Goal: Information Seeking & Learning: Learn about a topic

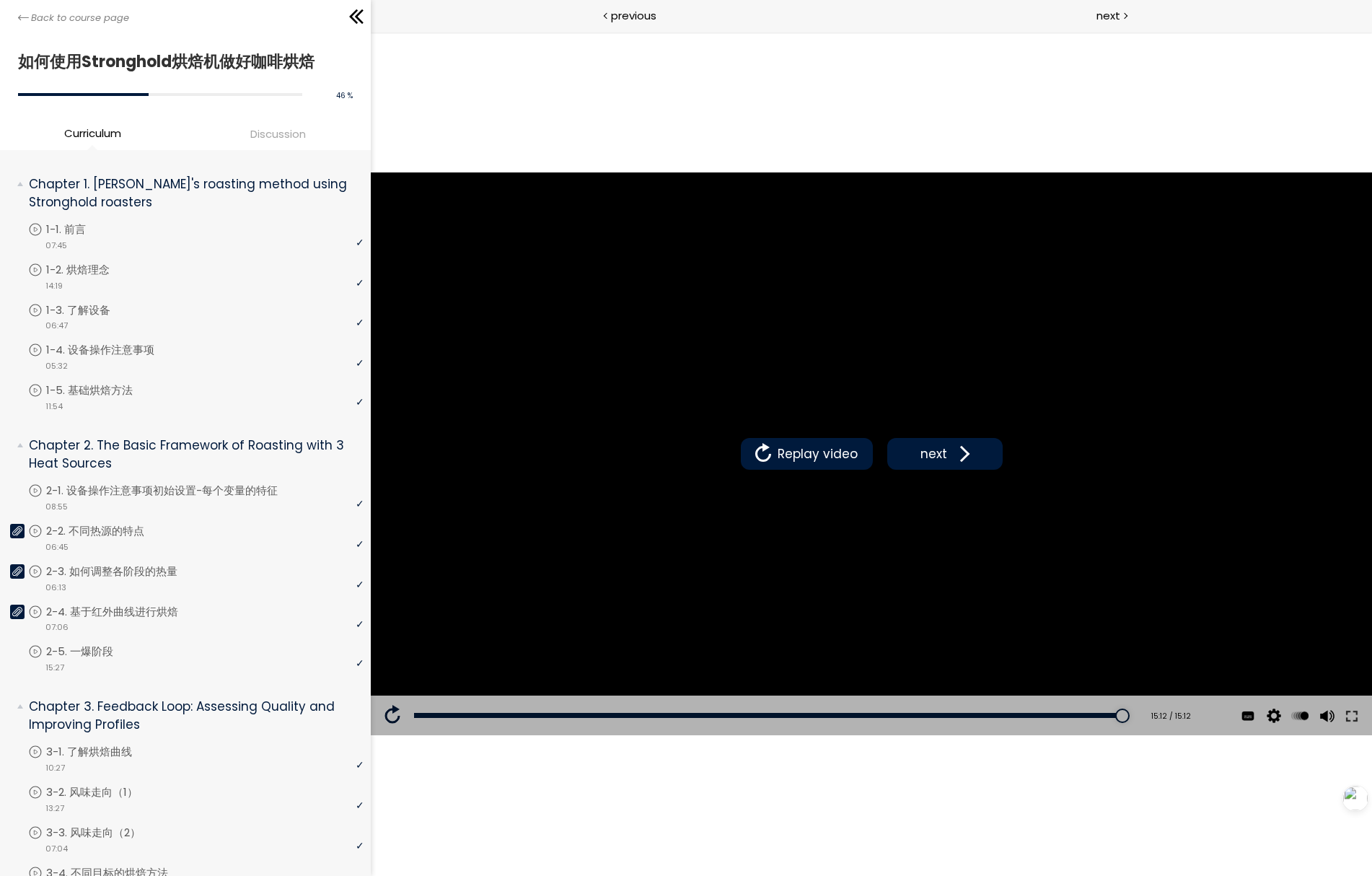
scroll to position [631, 0]
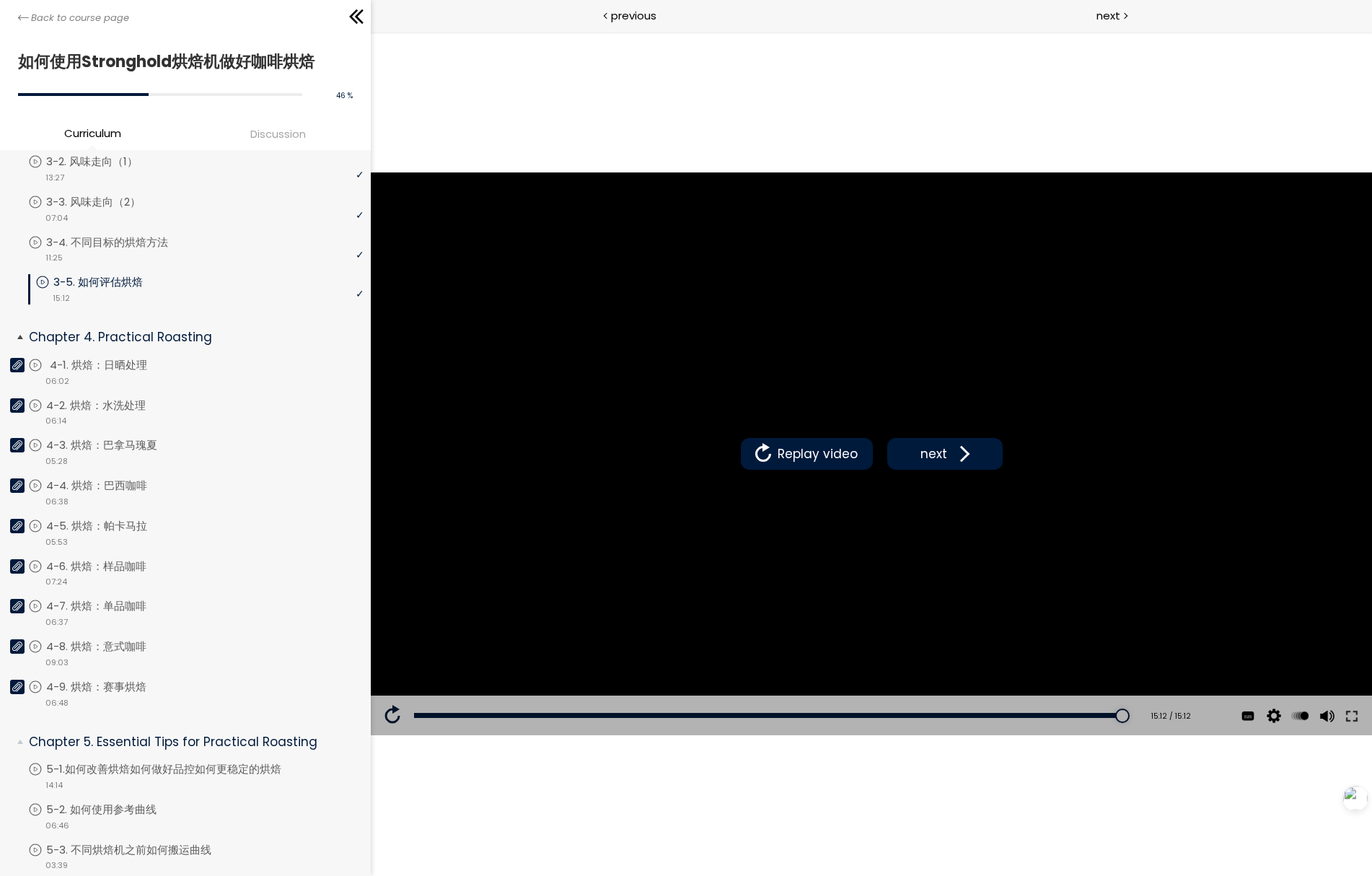
click at [115, 361] on p "4-1. 烘焙：日晒处理" at bounding box center [112, 365] width 126 height 16
click at [937, 449] on span "next" at bounding box center [933, 453] width 34 height 19
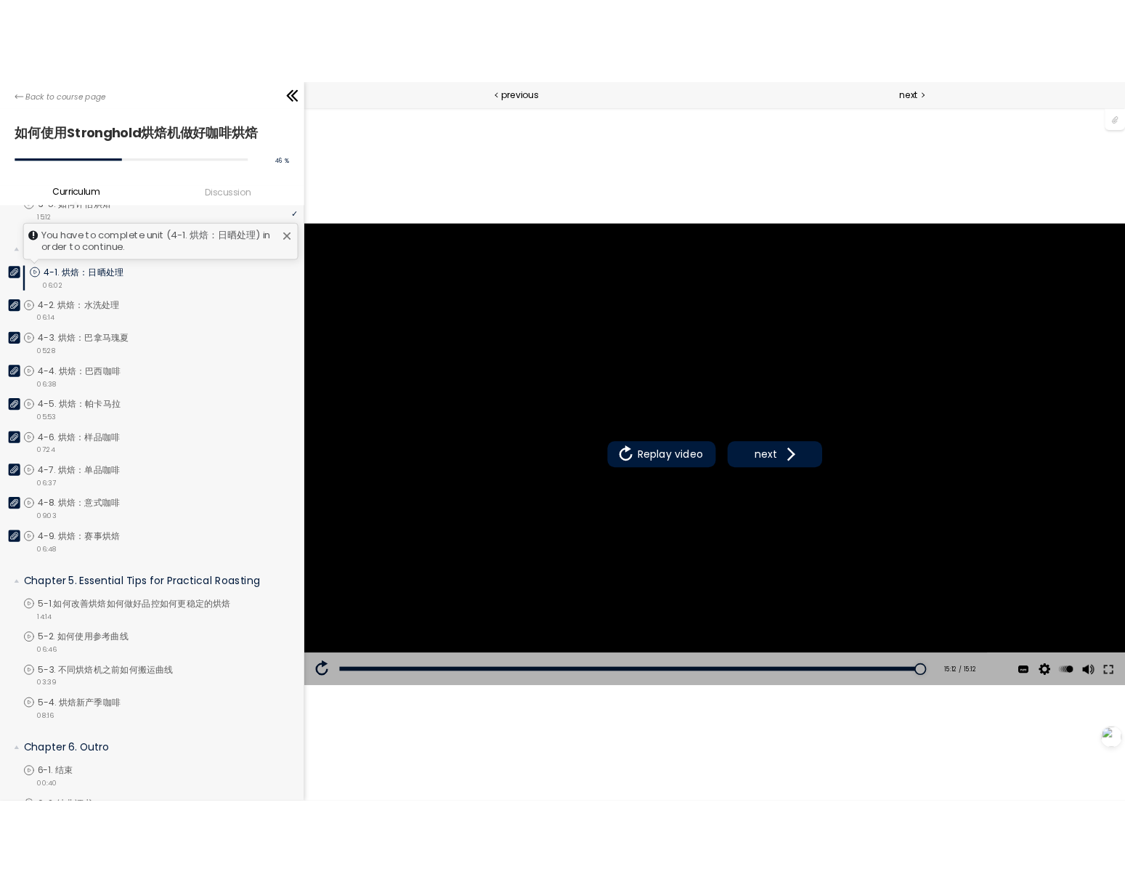
scroll to position [771, 0]
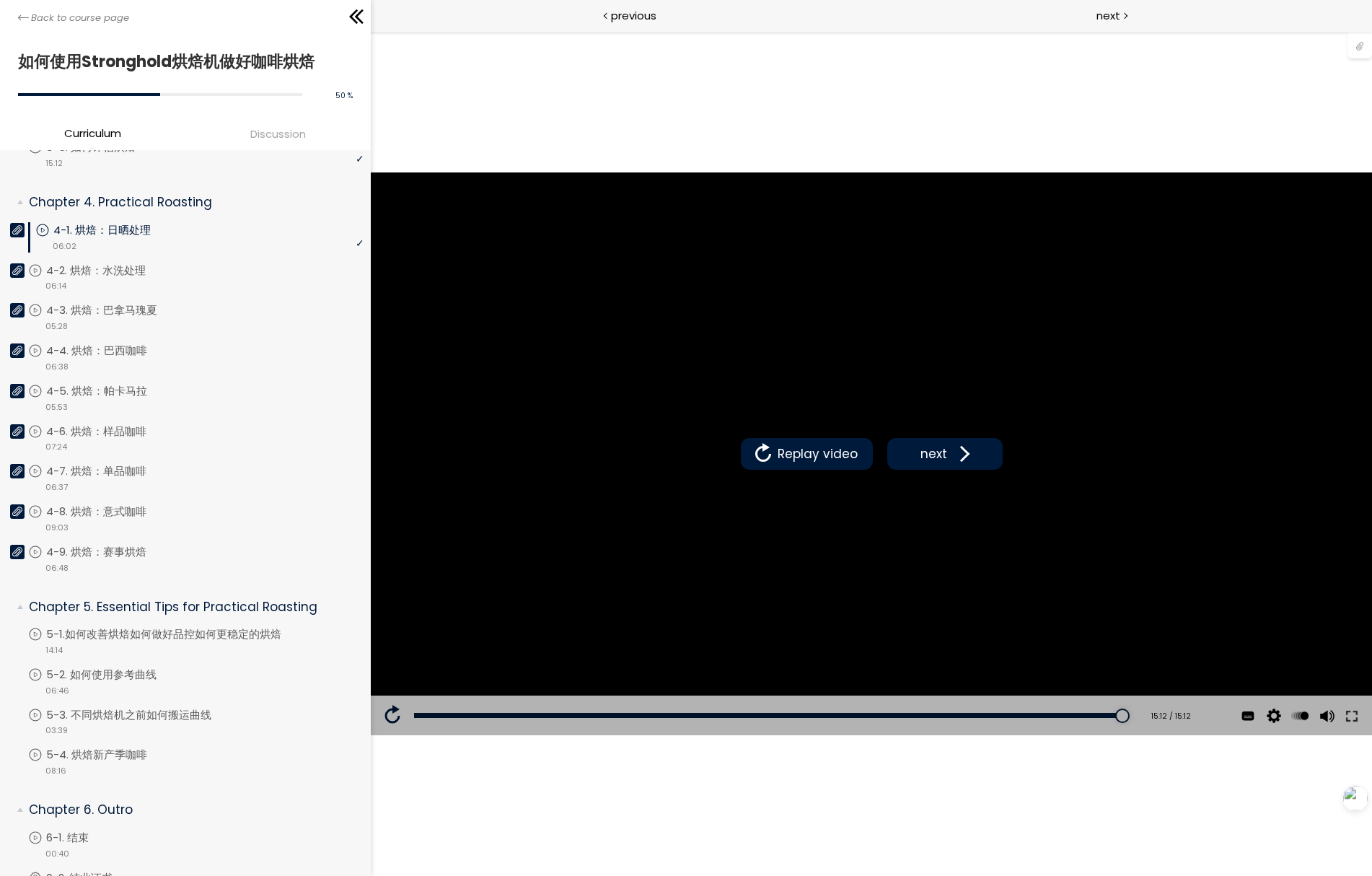
click at [1357, 54] on div at bounding box center [1360, 45] width 25 height 28
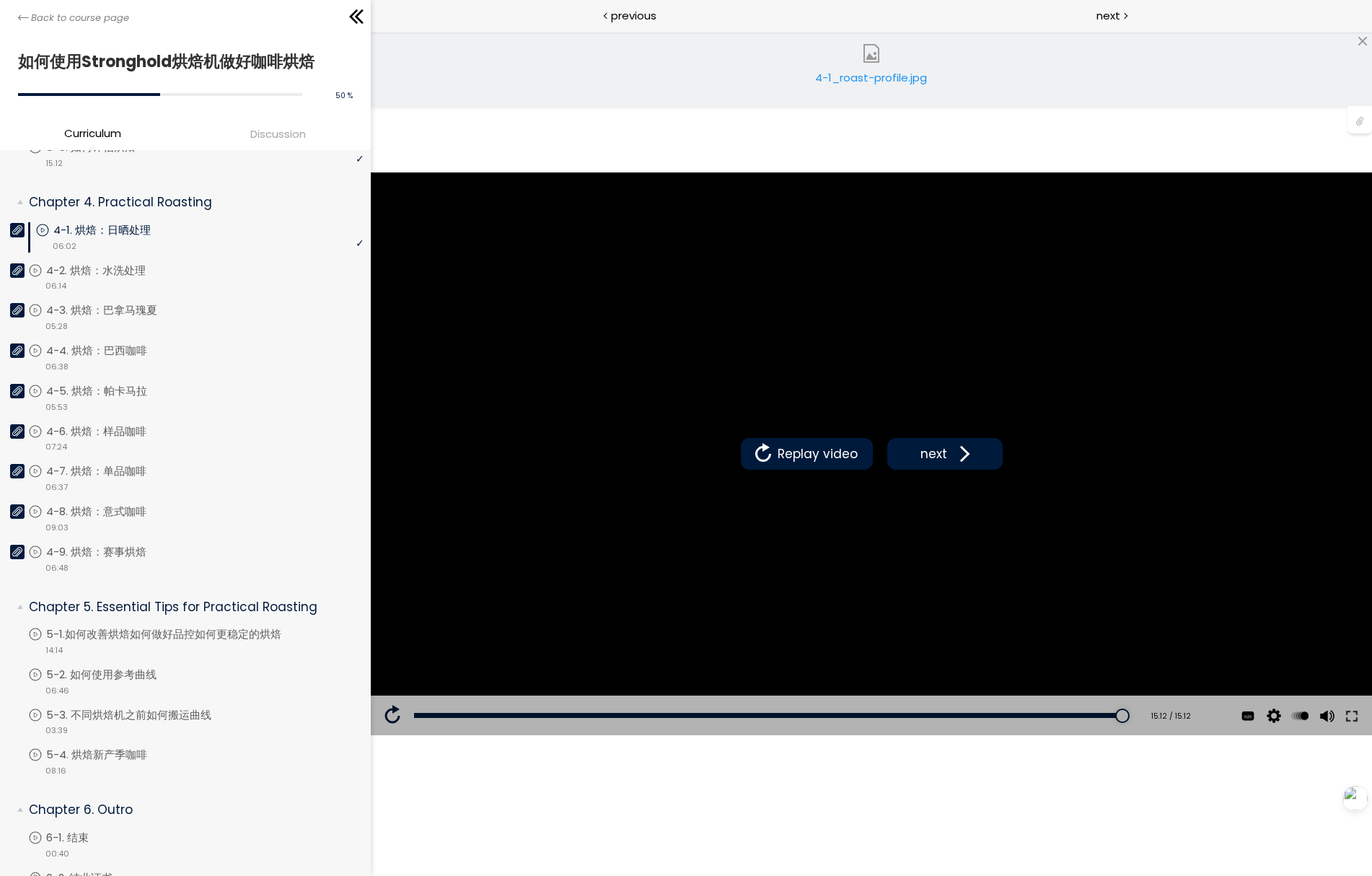
click at [910, 73] on div "4-1_roast-profile.jpg" at bounding box center [871, 83] width 122 height 29
click at [858, 84] on div "4-2_roast-profile.jpg" at bounding box center [871, 83] width 122 height 29
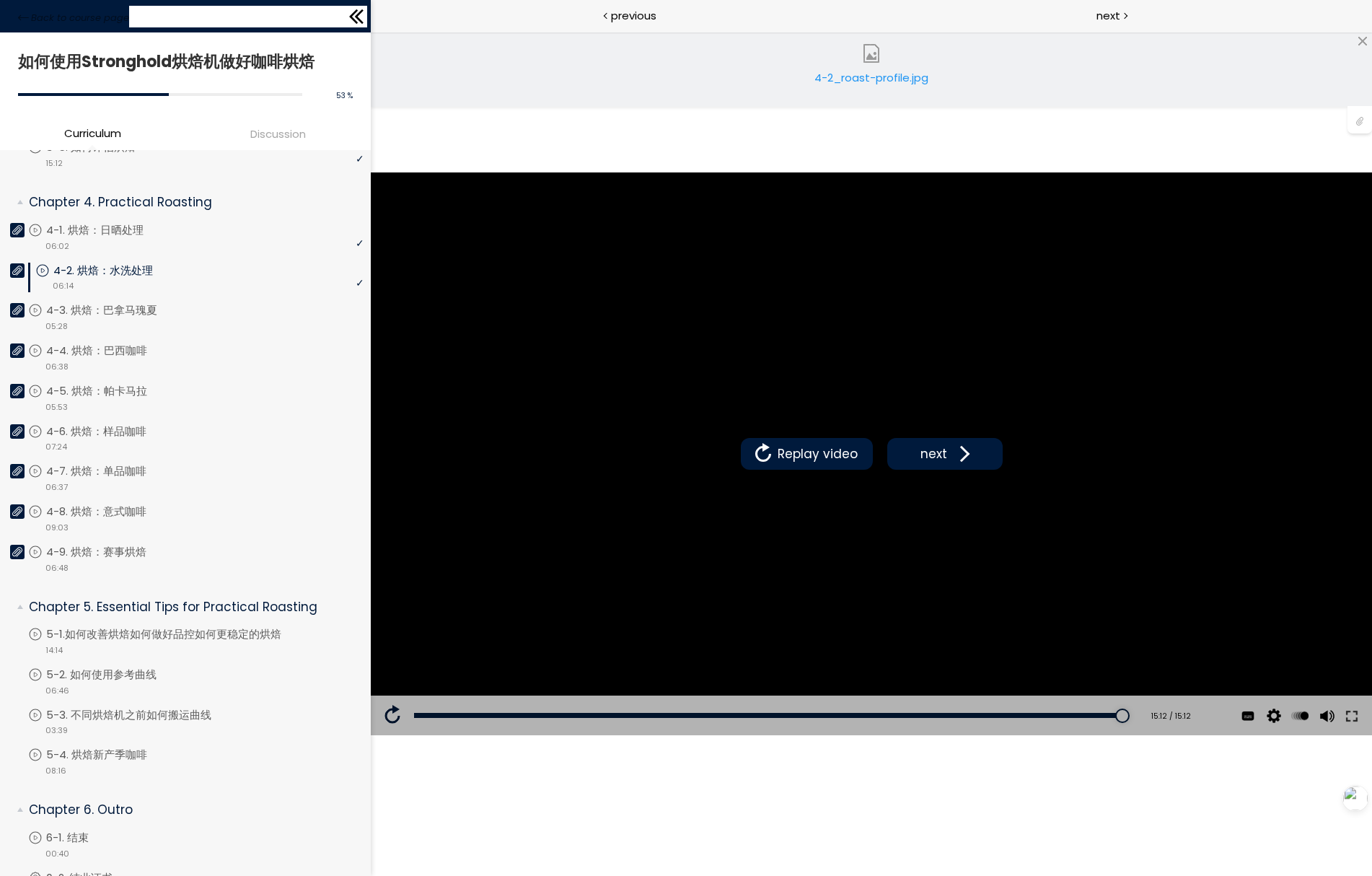
click at [358, 22] on icon at bounding box center [357, 17] width 22 height 22
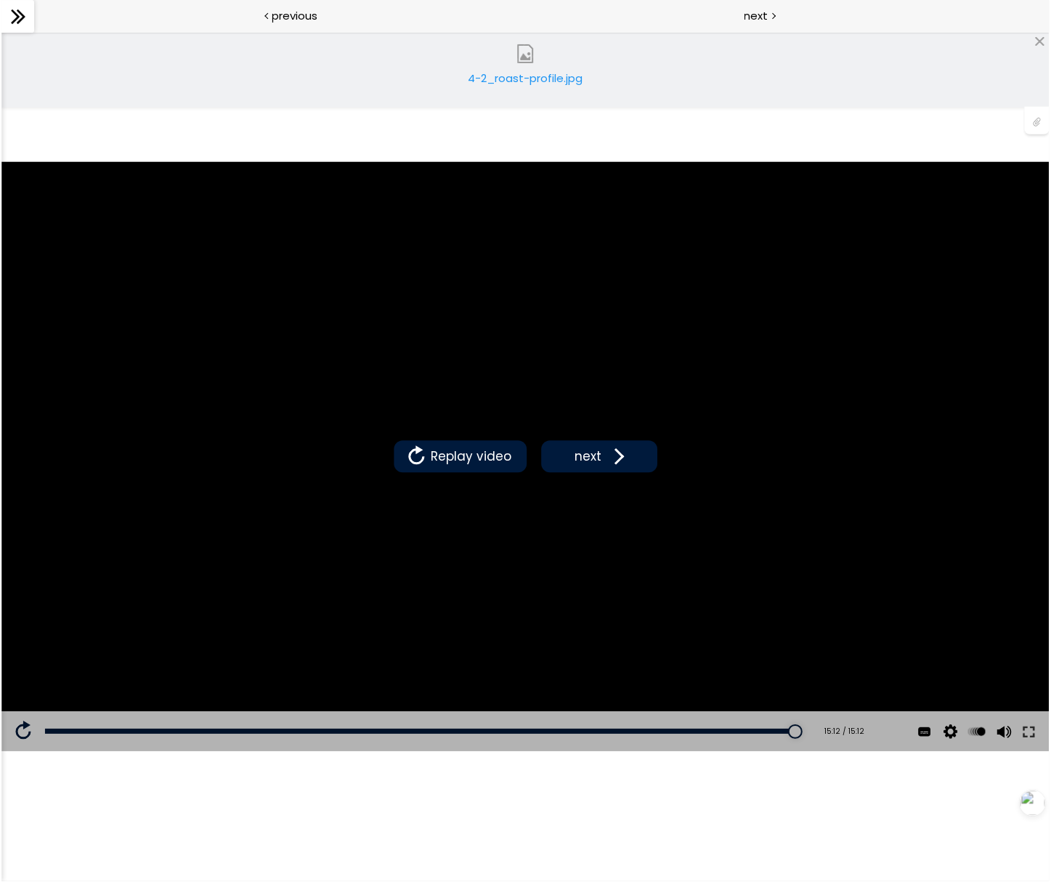
scroll to position [787, 0]
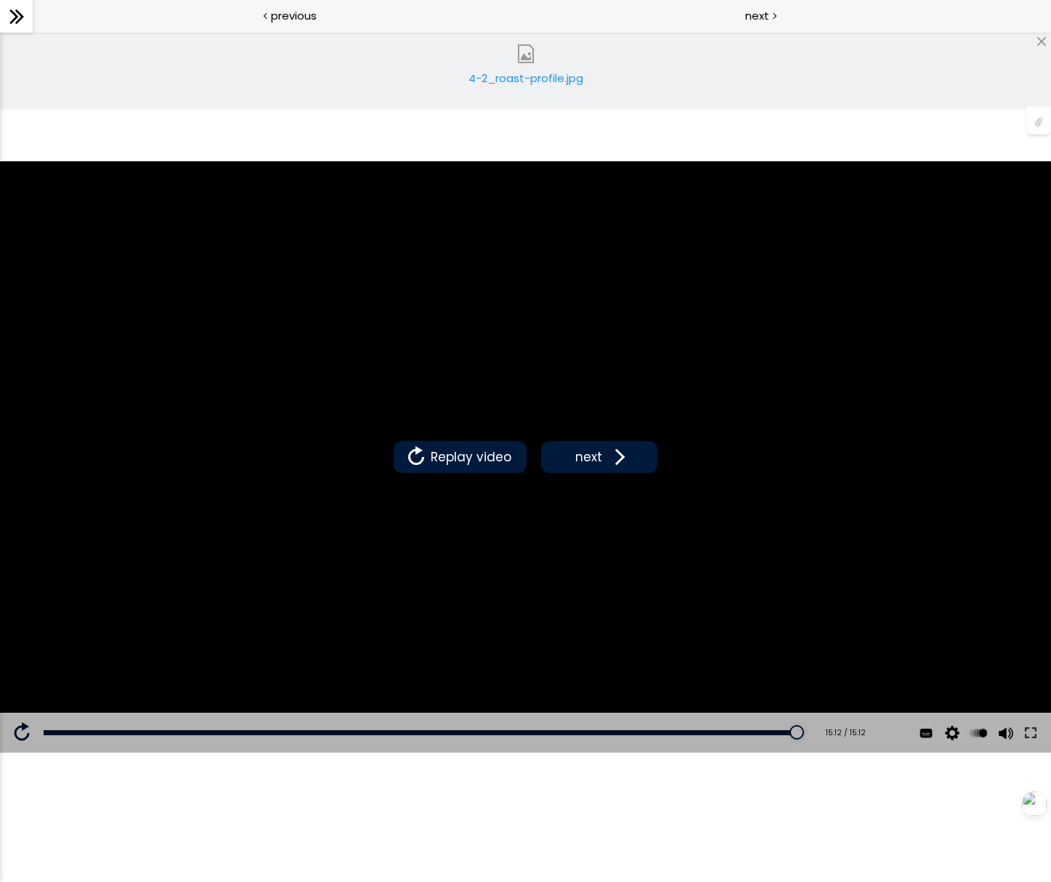
click at [192, 100] on div "4-2_roast-profile.jpg" at bounding box center [525, 70] width 1051 height 76
click at [296, 100] on div "4-2_roast-profile.jpg" at bounding box center [525, 70] width 1051 height 76
